Goal: Browse casually: Explore the website without a specific task or goal

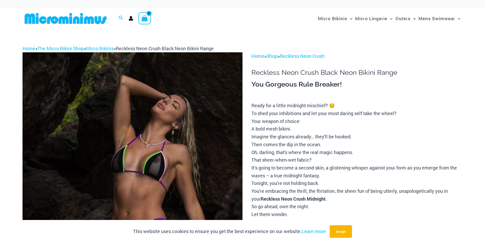
click at [195, 172] on img at bounding box center [133, 217] width 220 height 330
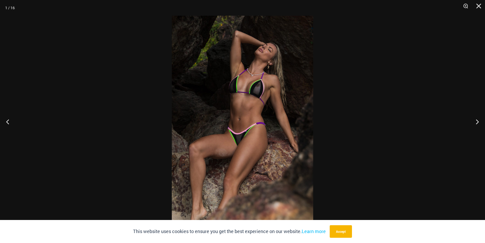
click at [275, 100] on img at bounding box center [242, 122] width 141 height 212
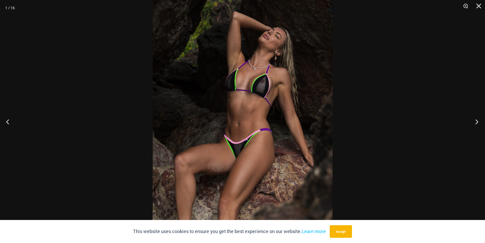
click at [473, 122] on button "Next" at bounding box center [475, 122] width 20 height 26
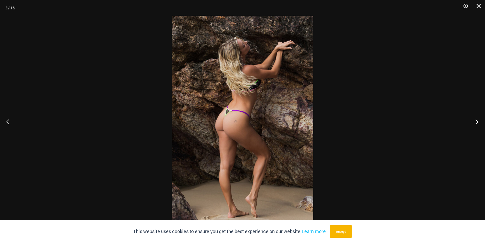
click at [478, 120] on button "Next" at bounding box center [475, 122] width 20 height 26
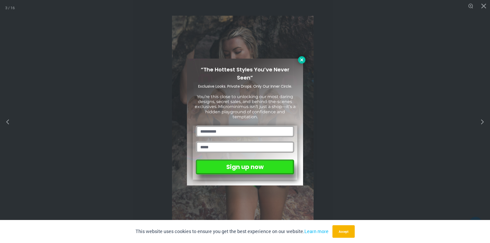
click at [299, 59] on icon at bounding box center [301, 60] width 5 height 5
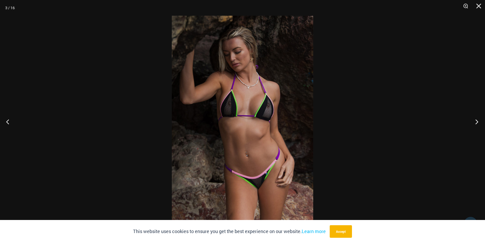
click at [475, 124] on button "Next" at bounding box center [475, 122] width 20 height 26
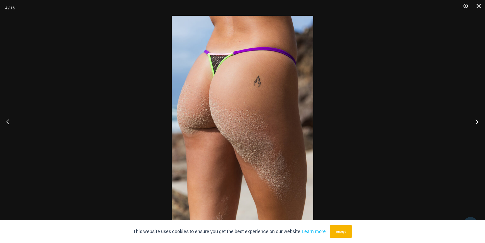
click at [475, 124] on button "Next" at bounding box center [475, 122] width 20 height 26
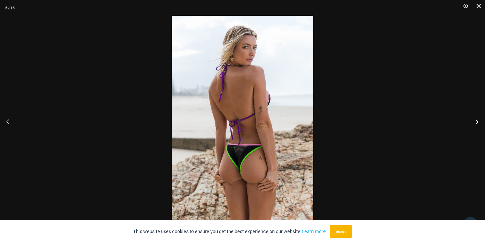
click at [475, 124] on button "Next" at bounding box center [475, 122] width 20 height 26
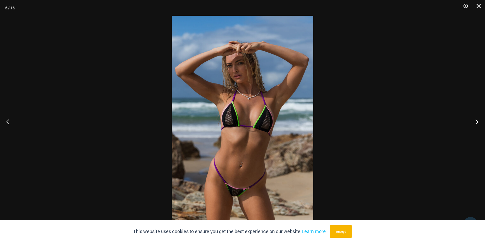
click at [475, 124] on button "Next" at bounding box center [475, 122] width 20 height 26
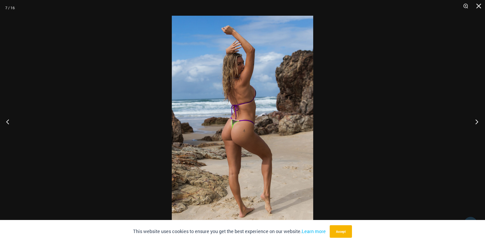
click at [475, 124] on button "Next" at bounding box center [475, 122] width 20 height 26
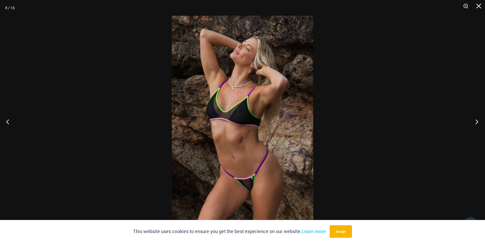
click at [475, 123] on button "Next" at bounding box center [475, 122] width 20 height 26
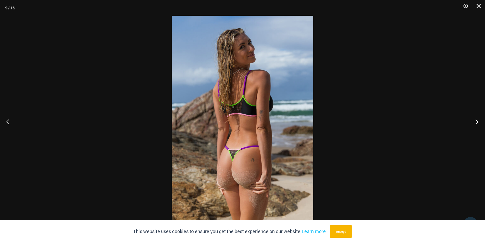
click at [475, 123] on button "Next" at bounding box center [475, 122] width 20 height 26
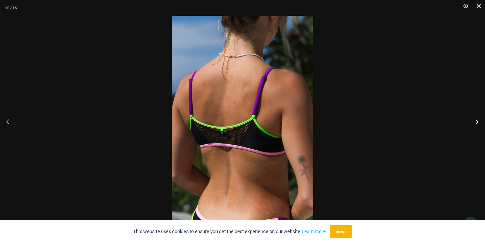
click at [475, 123] on button "Next" at bounding box center [475, 122] width 20 height 26
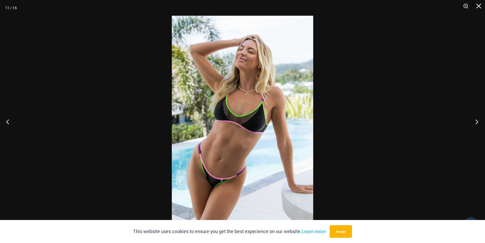
click at [475, 123] on button "Next" at bounding box center [475, 122] width 20 height 26
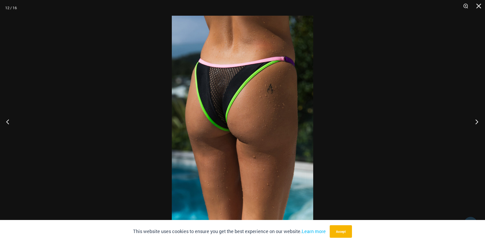
click at [475, 122] on button "Next" at bounding box center [475, 122] width 20 height 26
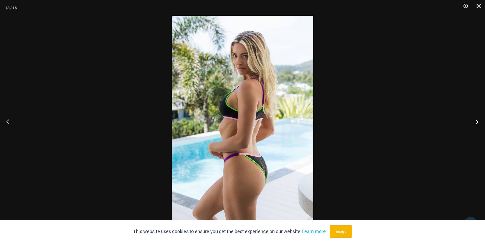
click at [475, 122] on button "Next" at bounding box center [475, 122] width 20 height 26
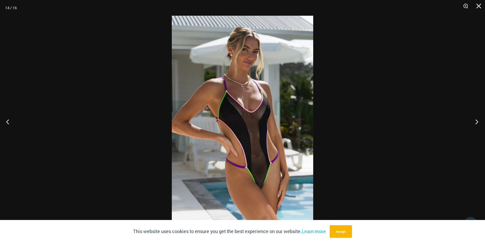
click at [475, 122] on button "Next" at bounding box center [475, 122] width 20 height 26
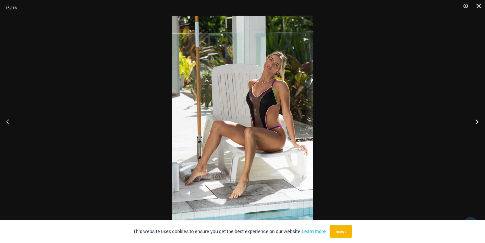
click at [475, 121] on button "Next" at bounding box center [475, 122] width 20 height 26
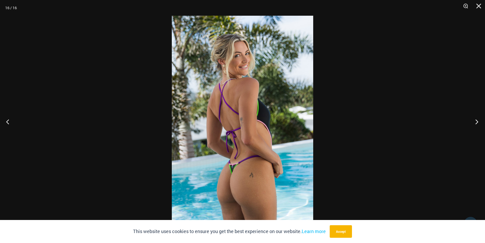
click at [475, 121] on button "Next" at bounding box center [475, 122] width 20 height 26
